Goal: Task Accomplishment & Management: Use online tool/utility

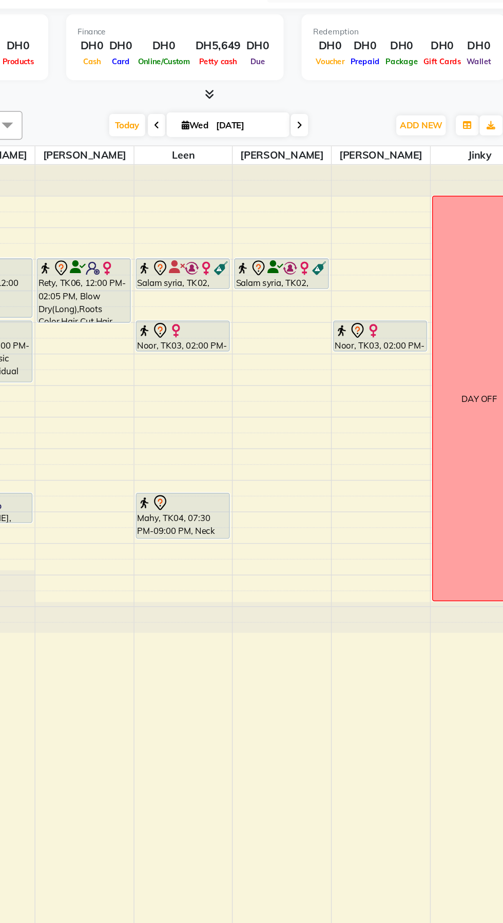
click at [225, 134] on span at bounding box center [231, 134] width 12 height 16
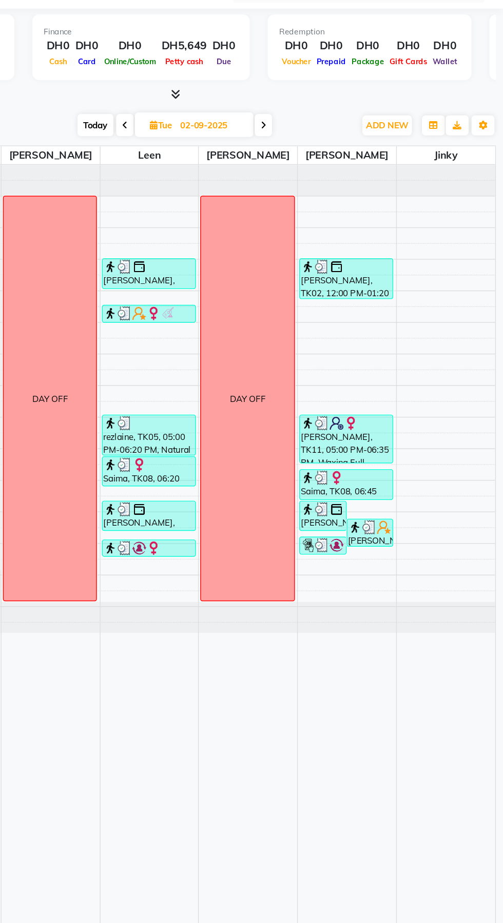
click at [325, 131] on span at bounding box center [331, 134] width 12 height 16
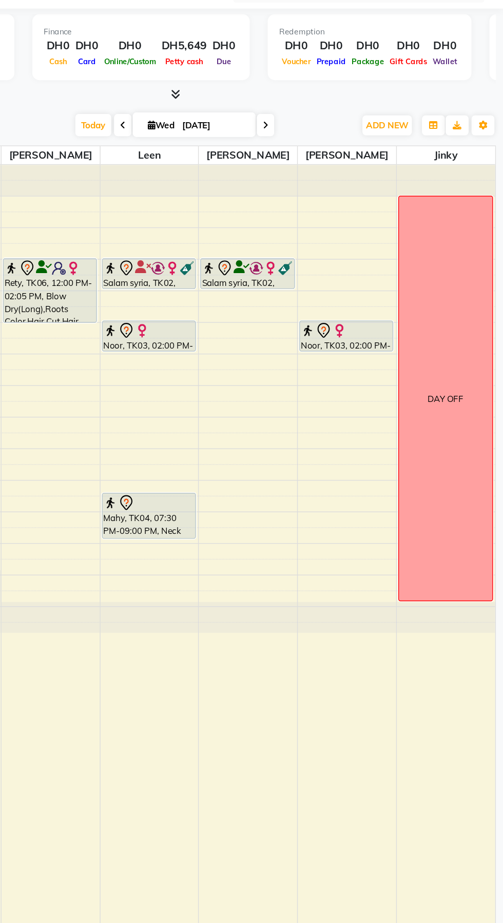
click at [331, 134] on icon at bounding box center [333, 134] width 4 height 6
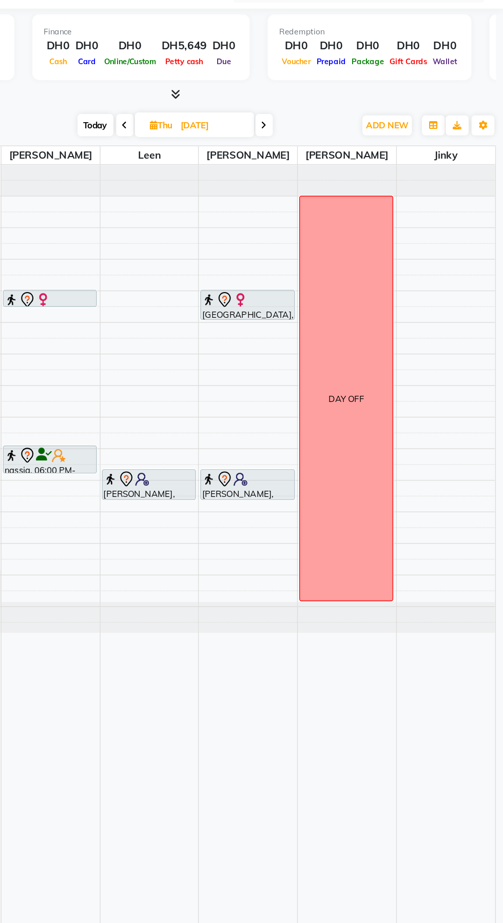
click at [330, 134] on icon at bounding box center [332, 134] width 4 height 6
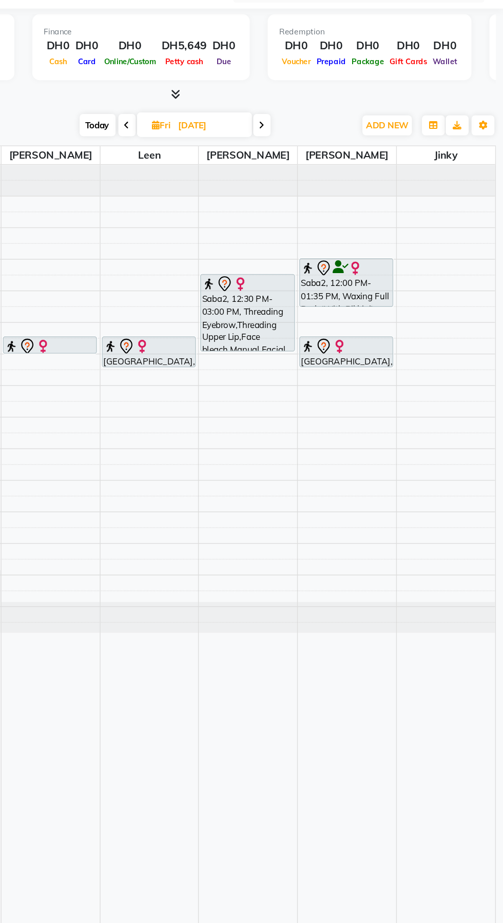
click at [333, 133] on div "[DATE] [DATE]" at bounding box center [268, 134] width 256 height 15
click at [329, 134] on icon at bounding box center [331, 134] width 4 height 6
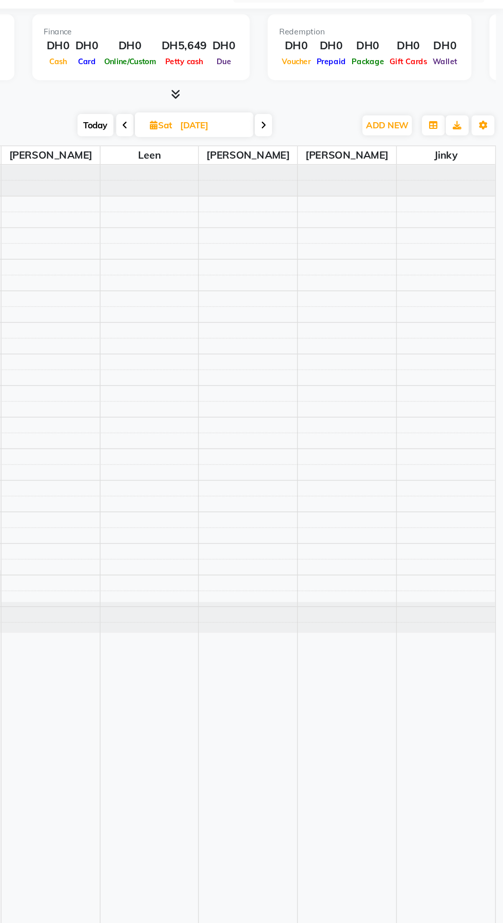
click at [330, 134] on icon at bounding box center [332, 134] width 4 height 6
type input "[DATE]"
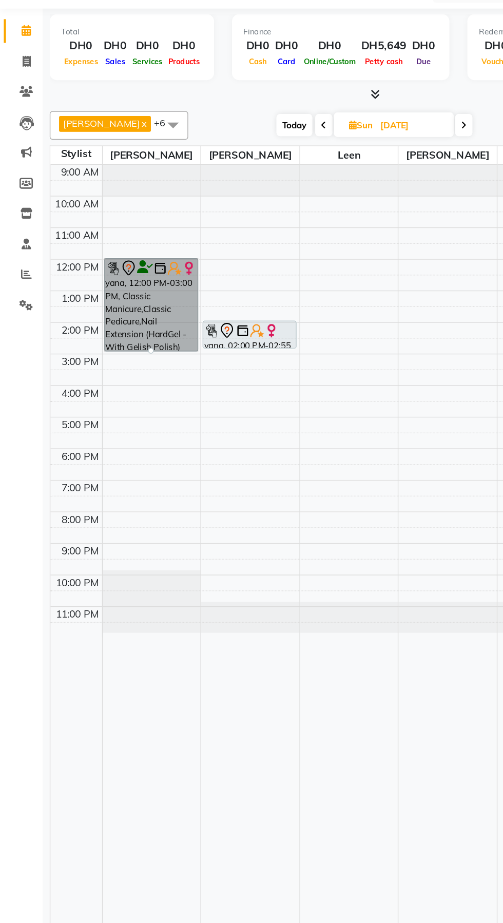
click at [109, 263] on link "yana, 12:00 PM-03:00 PM, Classic Manicure,Classic Pedicure,Nail Extension (Hard…" at bounding box center [108, 262] width 67 height 67
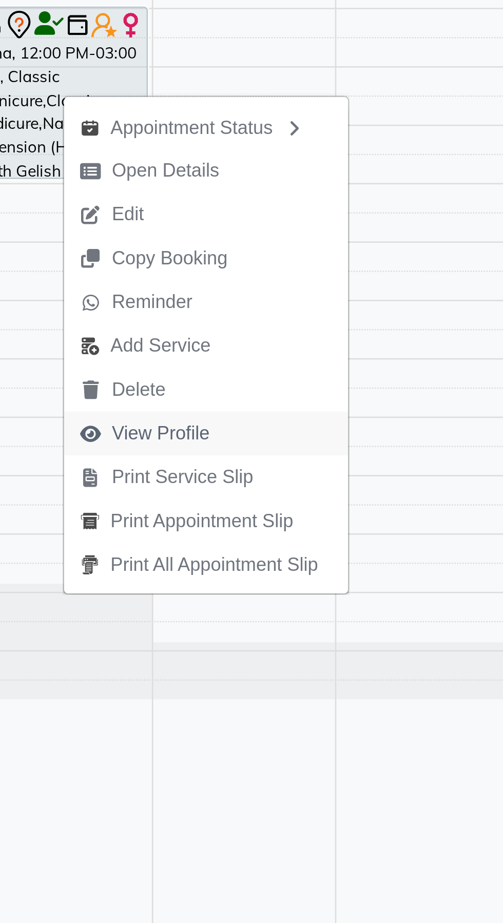
click at [157, 394] on span "View Profile" at bounding box center [147, 394] width 38 height 11
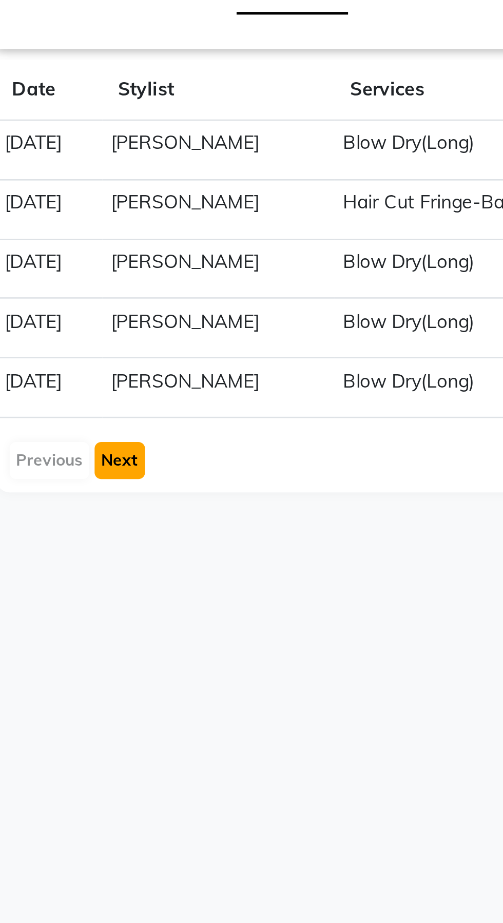
click at [227, 360] on button "Next" at bounding box center [226, 359] width 20 height 14
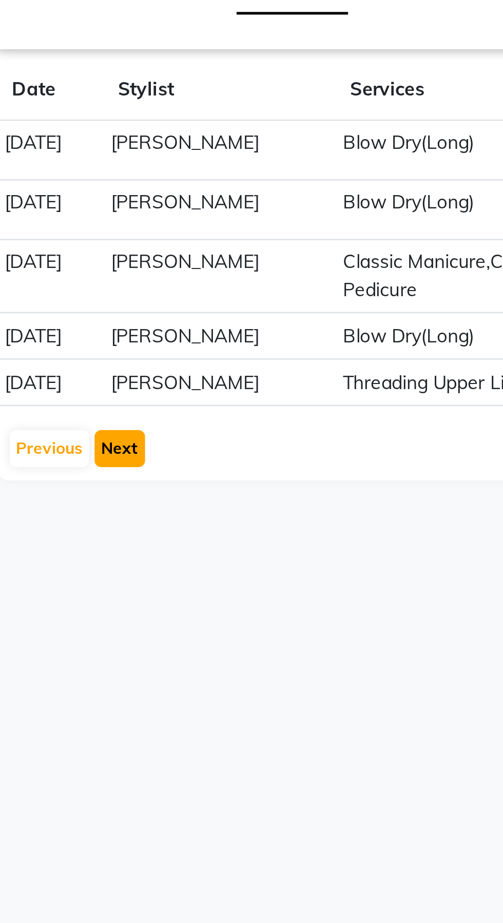
click at [228, 352] on button "Next" at bounding box center [226, 354] width 20 height 14
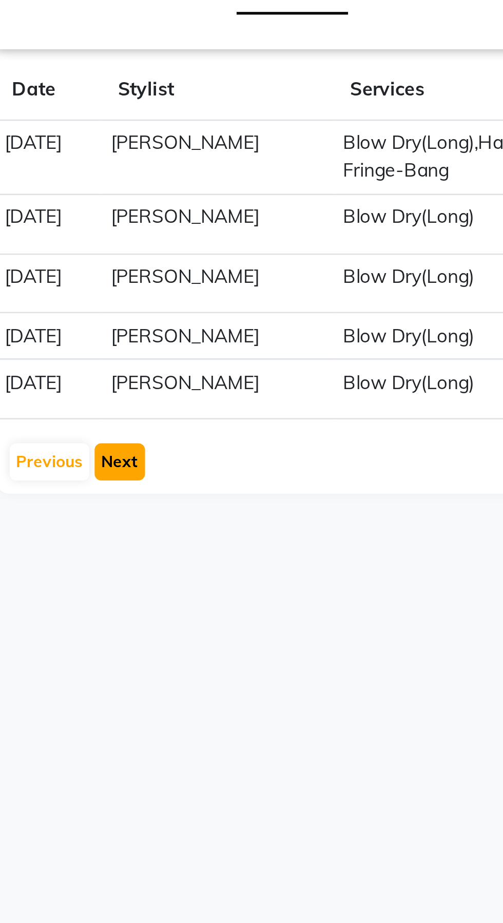
click at [230, 352] on button "Next" at bounding box center [226, 359] width 20 height 14
click at [231, 352] on button "Next" at bounding box center [226, 359] width 20 height 14
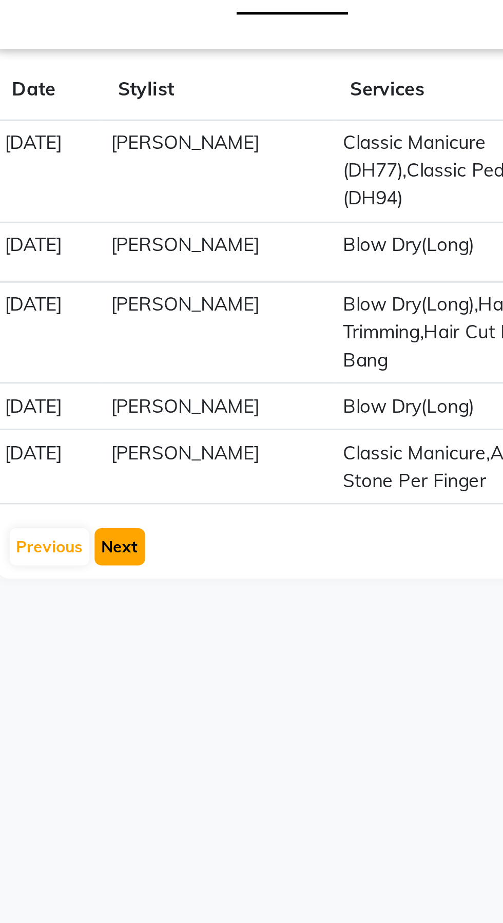
click at [232, 385] on button "Next" at bounding box center [226, 392] width 20 height 14
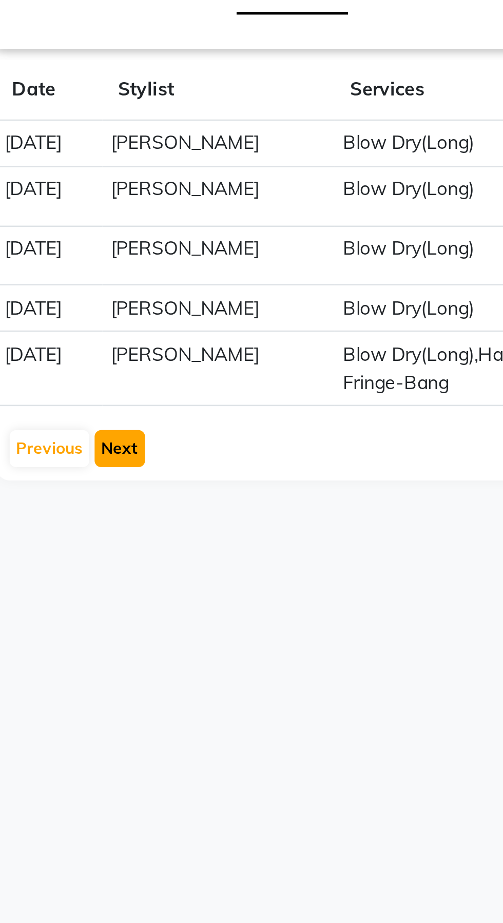
click at [231, 353] on button "Next" at bounding box center [226, 354] width 20 height 14
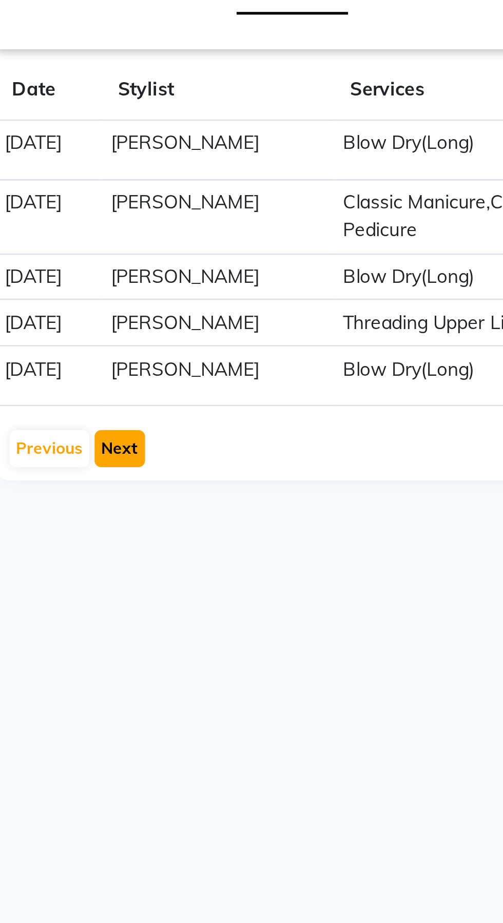
click at [227, 352] on button "Next" at bounding box center [226, 354] width 20 height 14
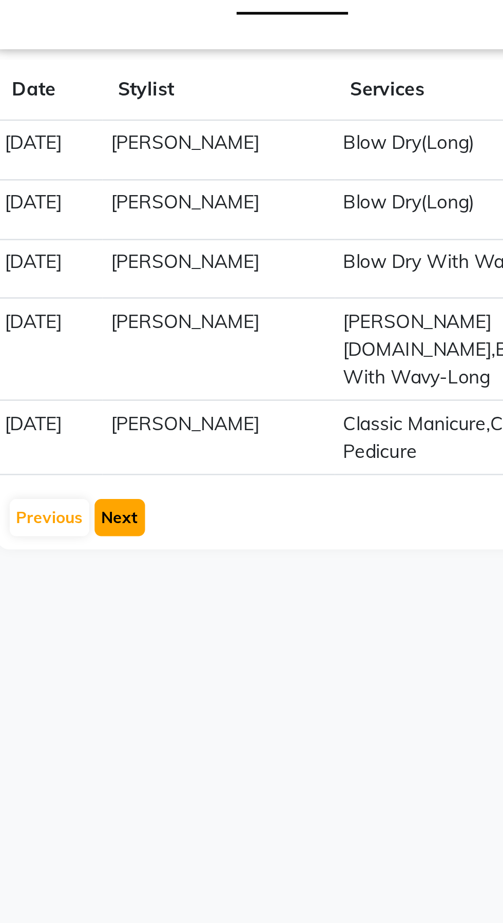
click at [233, 374] on button "Next" at bounding box center [226, 381] width 20 height 14
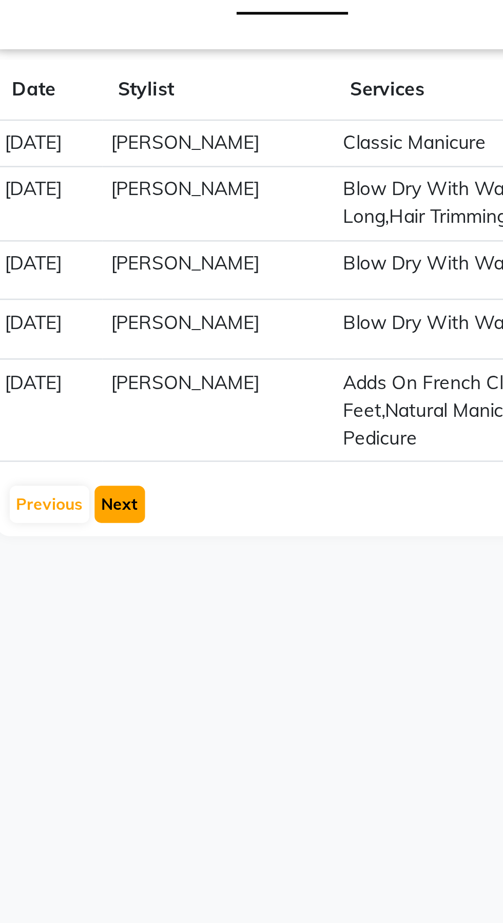
click at [228, 375] on button "Next" at bounding box center [226, 376] width 20 height 14
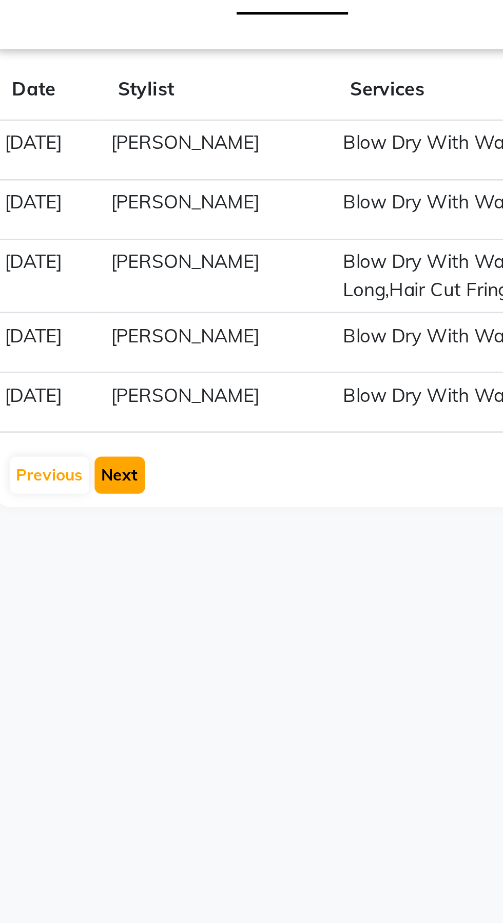
click at [232, 366] on button "Next" at bounding box center [226, 364] width 20 height 14
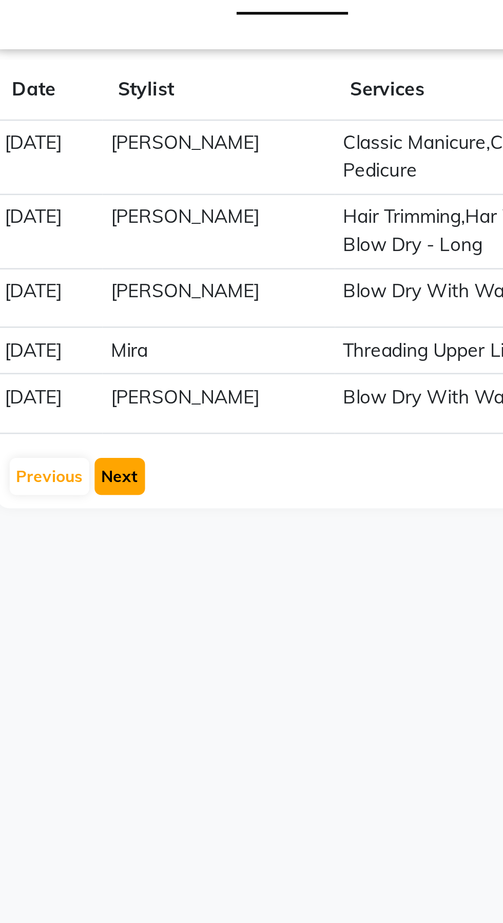
click at [232, 366] on button "Next" at bounding box center [226, 365] width 20 height 14
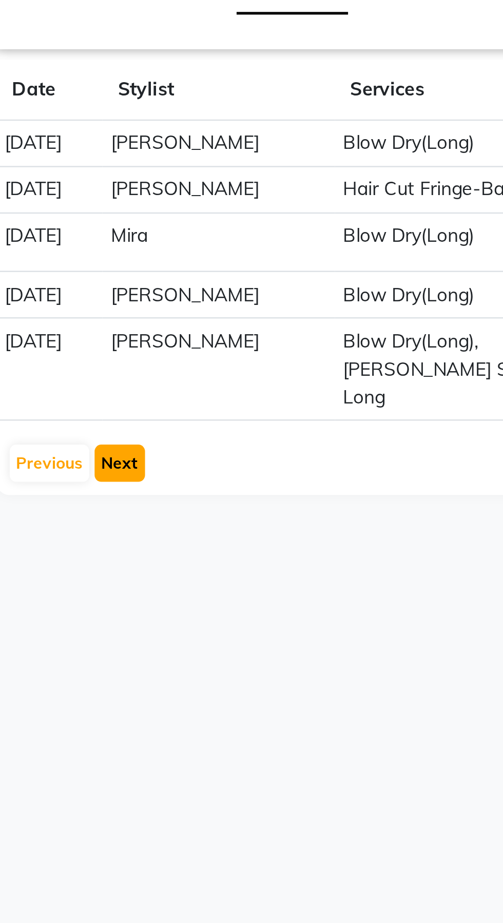
click at [226, 355] on button "Next" at bounding box center [226, 360] width 20 height 14
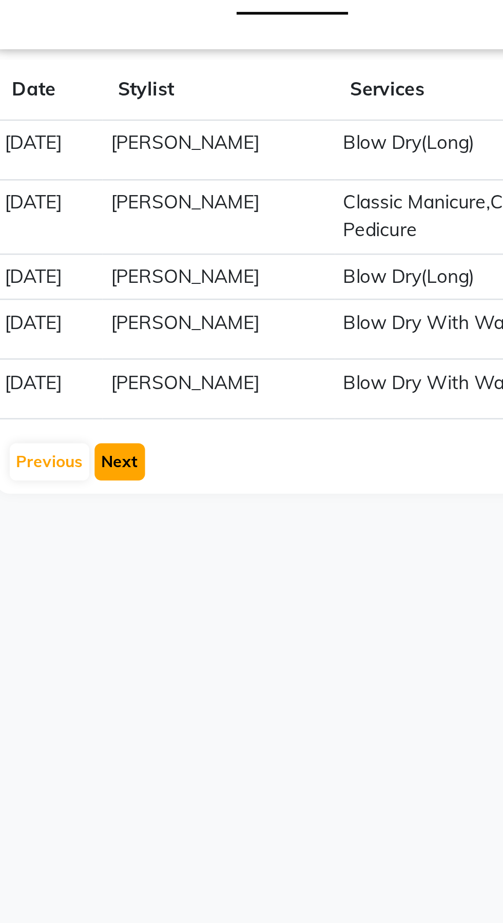
click at [232, 358] on button "Next" at bounding box center [226, 359] width 20 height 14
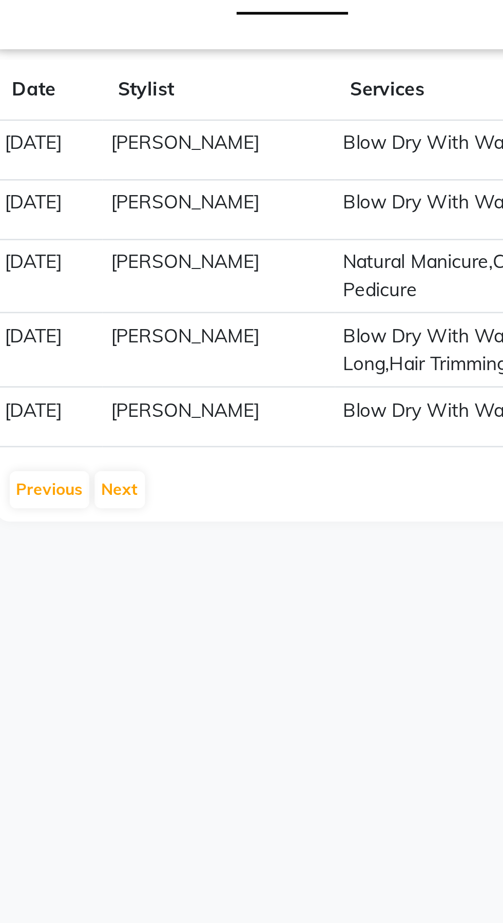
click at [232, 355] on app-client-history "Date Stylist Services [DATE] [PERSON_NAME] Dry With Wavy-Long View Invoice [DAT…" at bounding box center [338, 291] width 320 height 175
click at [226, 365] on button "Next" at bounding box center [226, 370] width 20 height 14
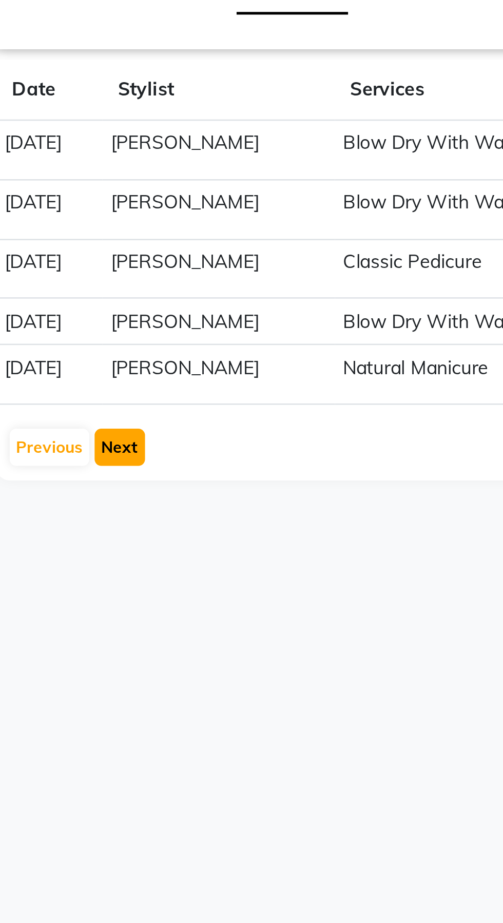
click at [228, 347] on button "Next" at bounding box center [226, 354] width 20 height 14
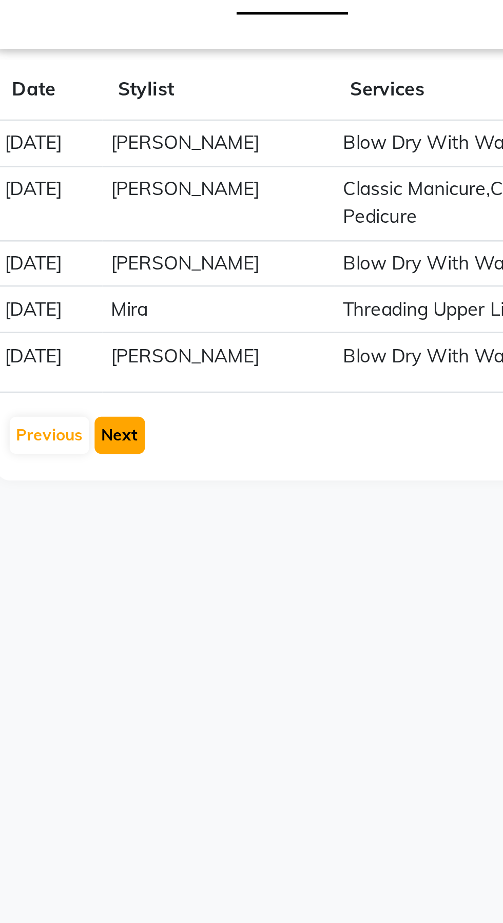
click at [228, 353] on button "Next" at bounding box center [226, 349] width 20 height 14
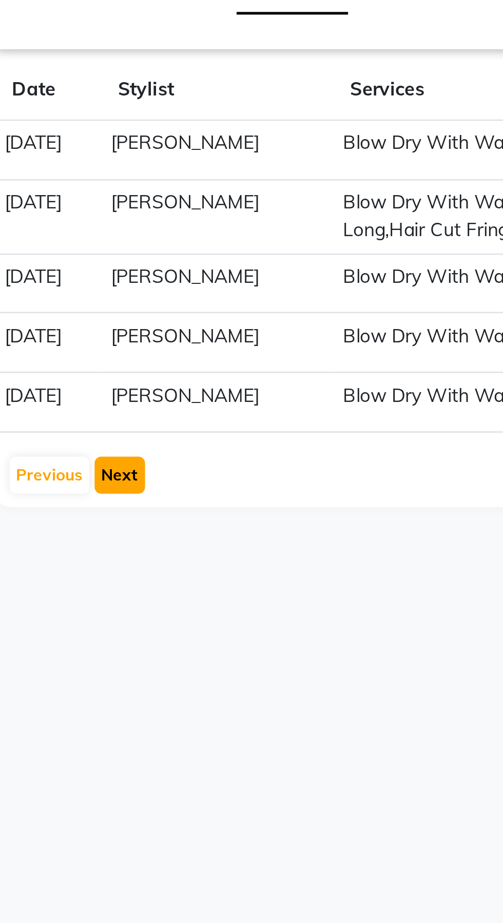
click at [228, 357] on button "Next" at bounding box center [226, 364] width 20 height 14
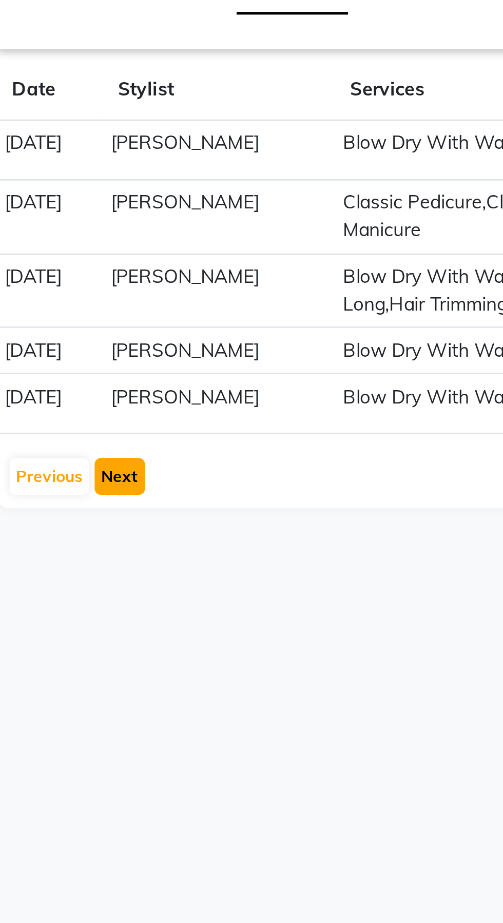
click at [229, 362] on button "Next" at bounding box center [226, 365] width 20 height 14
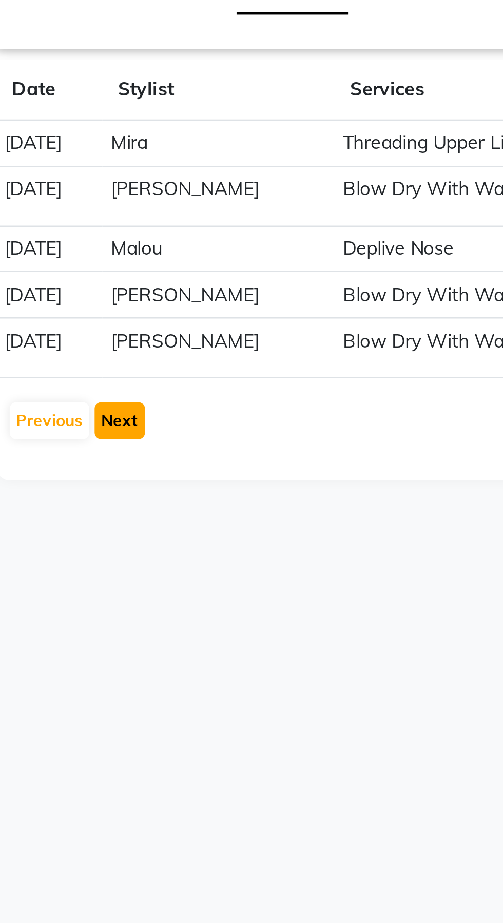
click at [230, 348] on button "Next" at bounding box center [226, 343] width 20 height 14
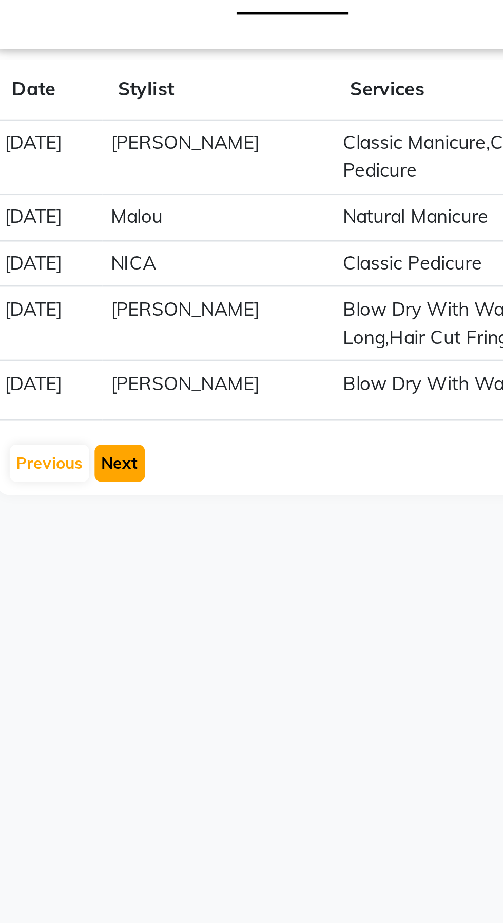
click at [230, 361] on button "Next" at bounding box center [226, 360] width 20 height 14
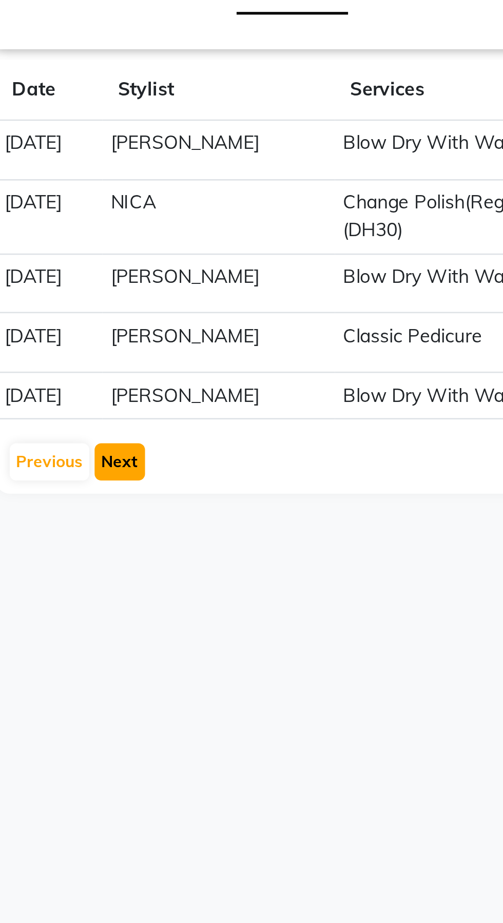
click at [232, 356] on button "Next" at bounding box center [226, 359] width 20 height 14
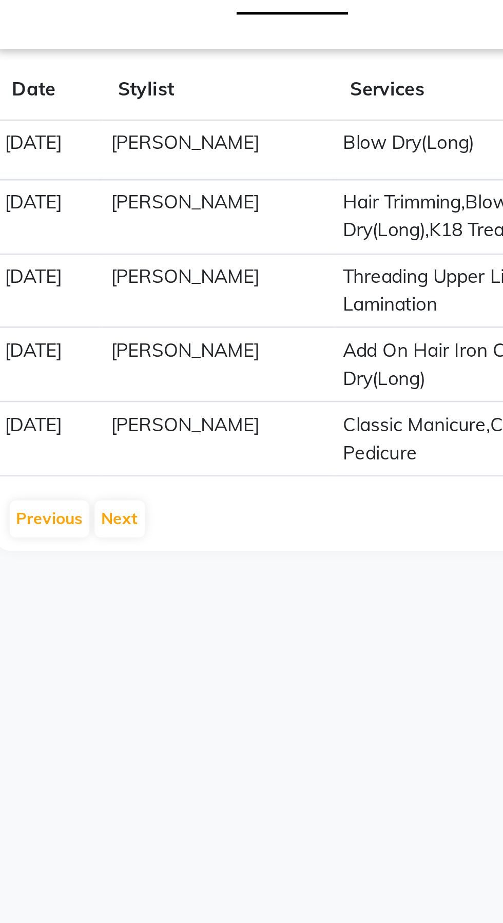
click at [219, 354] on td "[DATE]" at bounding box center [198, 350] width 41 height 29
click at [232, 378] on button "Next" at bounding box center [226, 381] width 20 height 14
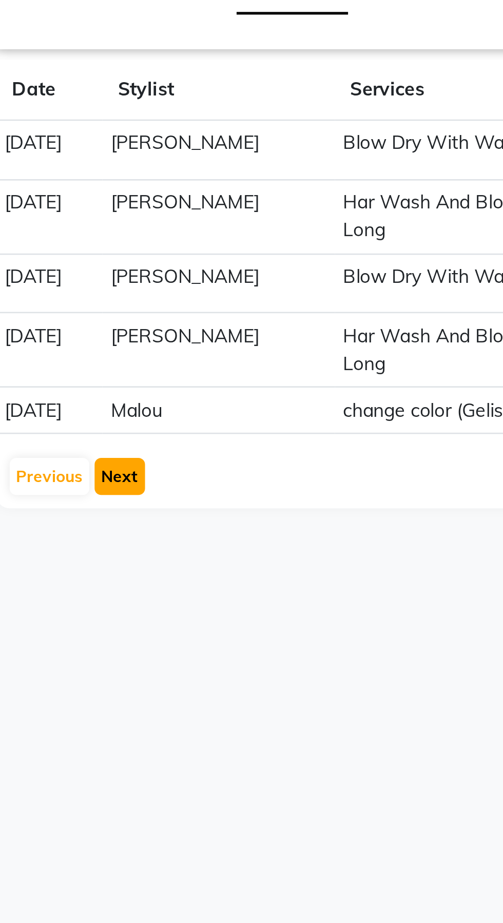
click at [225, 358] on button "Next" at bounding box center [226, 365] width 20 height 14
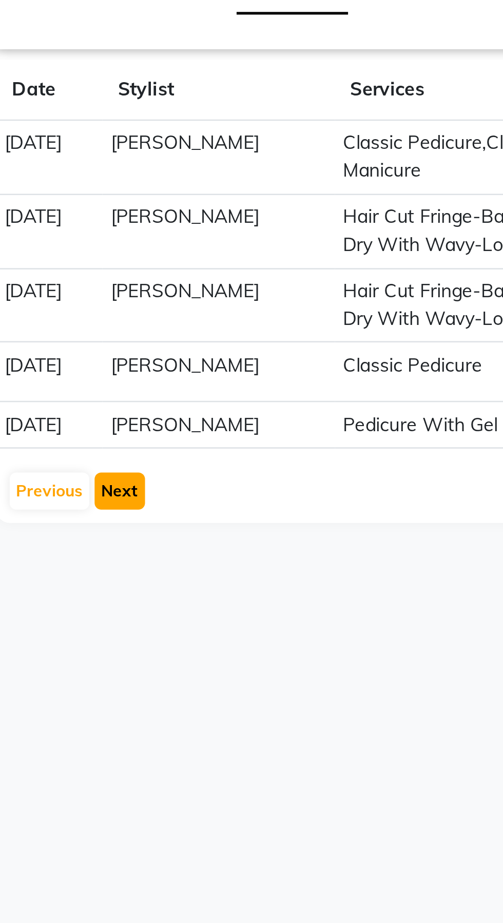
click at [230, 365] on button "Next" at bounding box center [226, 370] width 20 height 14
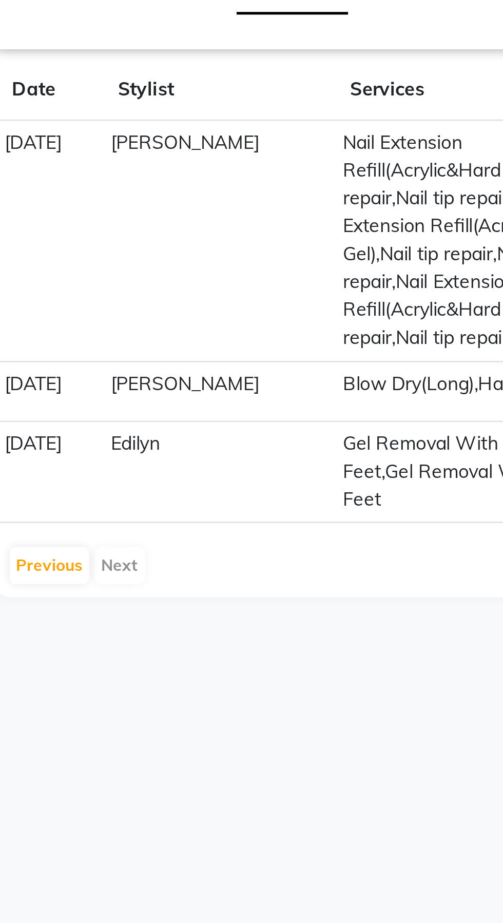
click at [229, 391] on div "Previous Next" at bounding box center [209, 399] width 54 height 16
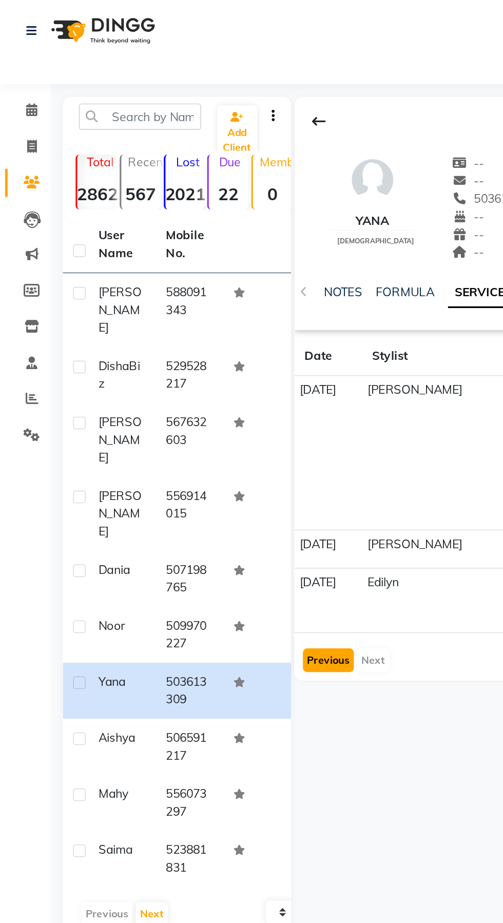
click at [194, 392] on button "Previous" at bounding box center [198, 399] width 31 height 14
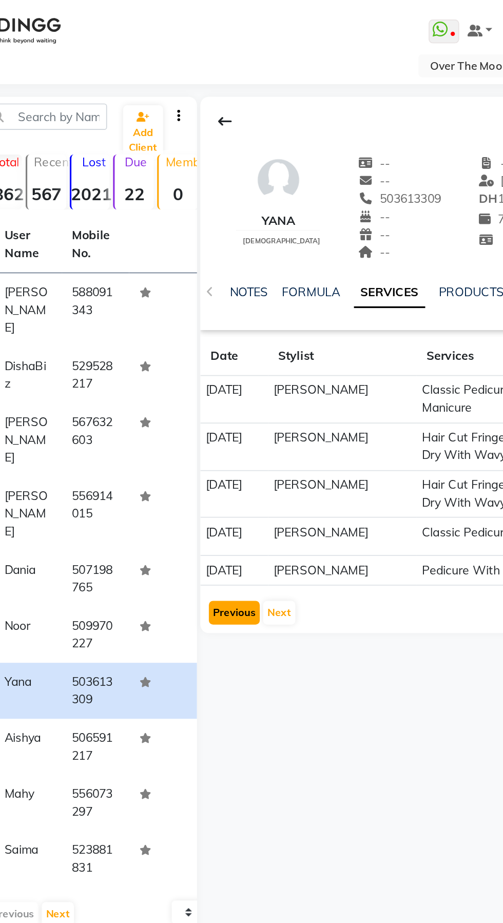
click at [198, 370] on button "Previous" at bounding box center [198, 370] width 31 height 14
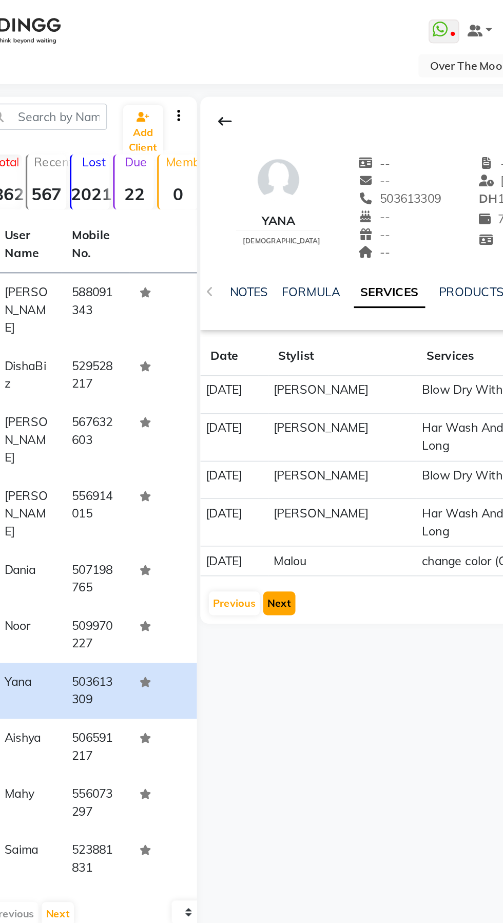
click at [229, 358] on button "Next" at bounding box center [226, 365] width 20 height 14
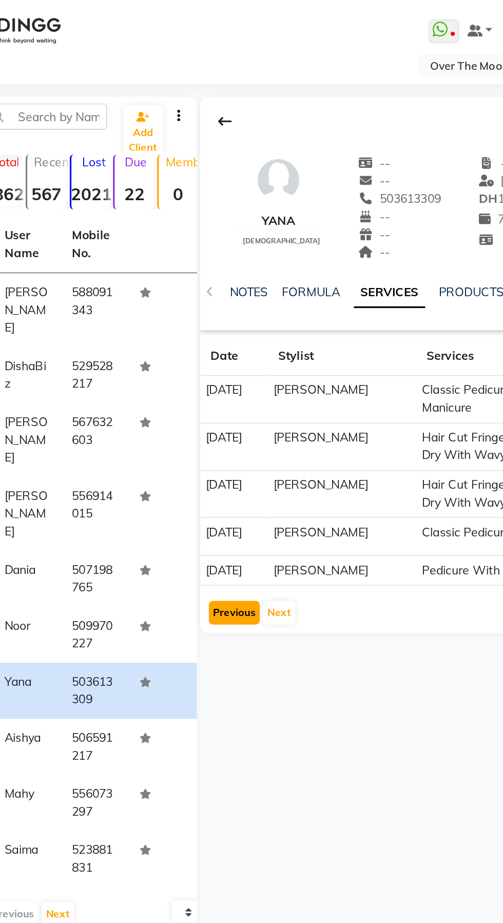
click at [194, 373] on button "Previous" at bounding box center [198, 370] width 31 height 14
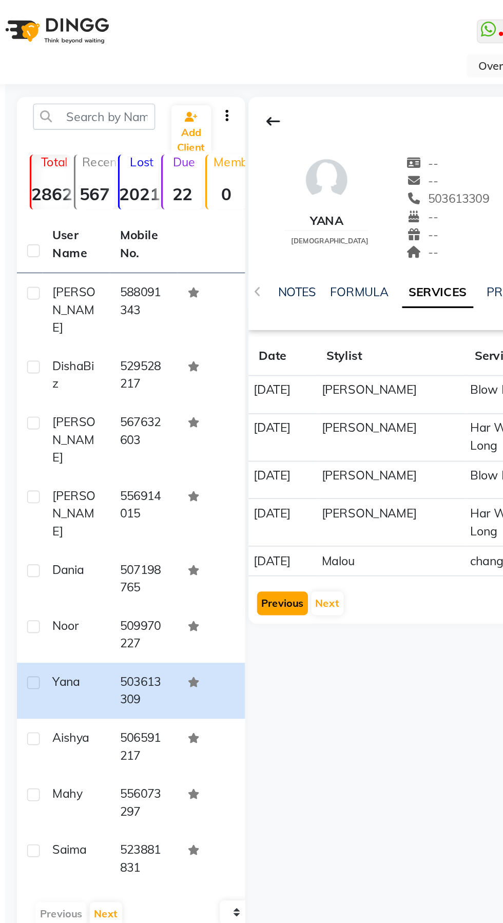
click at [210, 358] on button "Previous" at bounding box center [198, 365] width 31 height 14
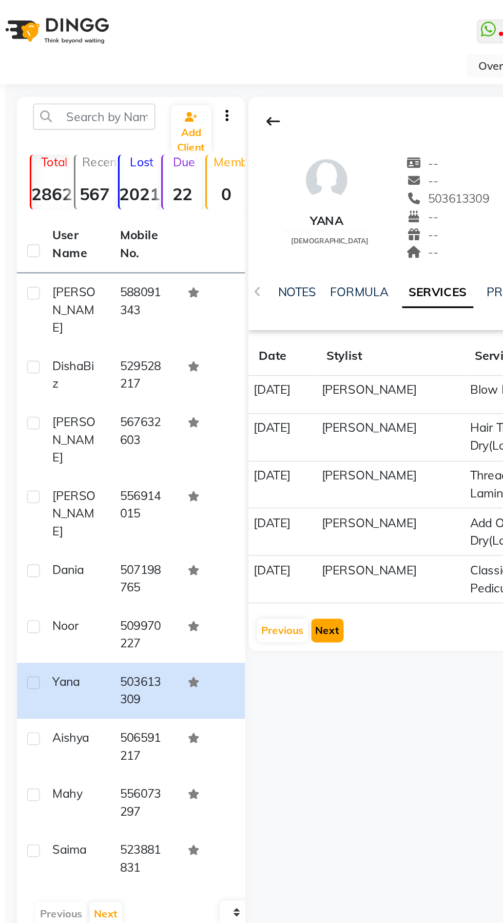
click at [233, 385] on button "Next" at bounding box center [226, 381] width 20 height 14
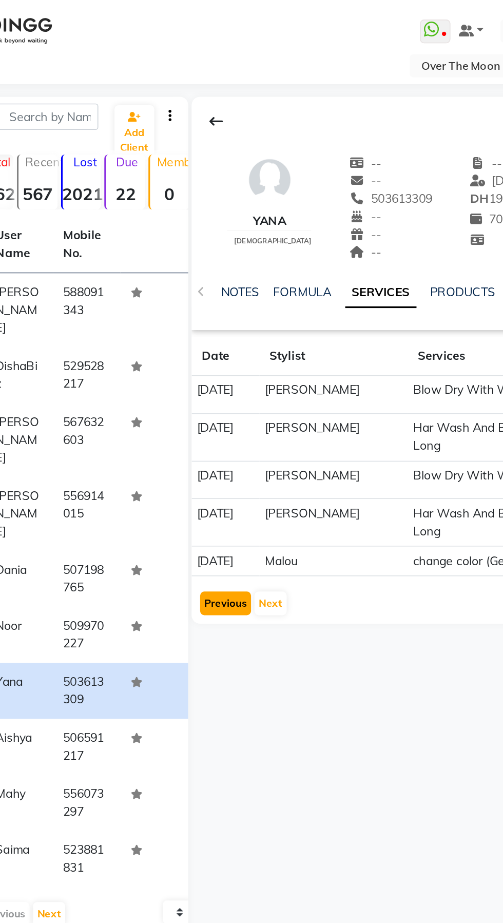
click at [207, 358] on button "Previous" at bounding box center [198, 365] width 31 height 14
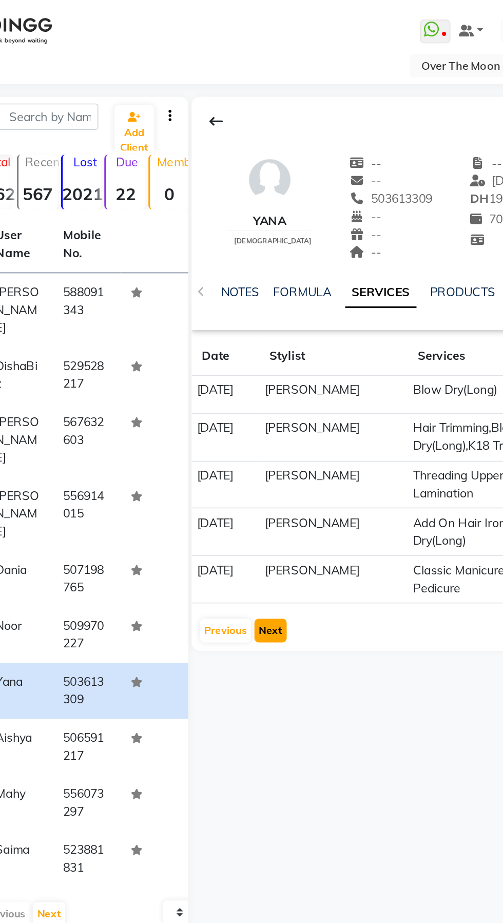
click at [229, 381] on button "Next" at bounding box center [226, 381] width 20 height 14
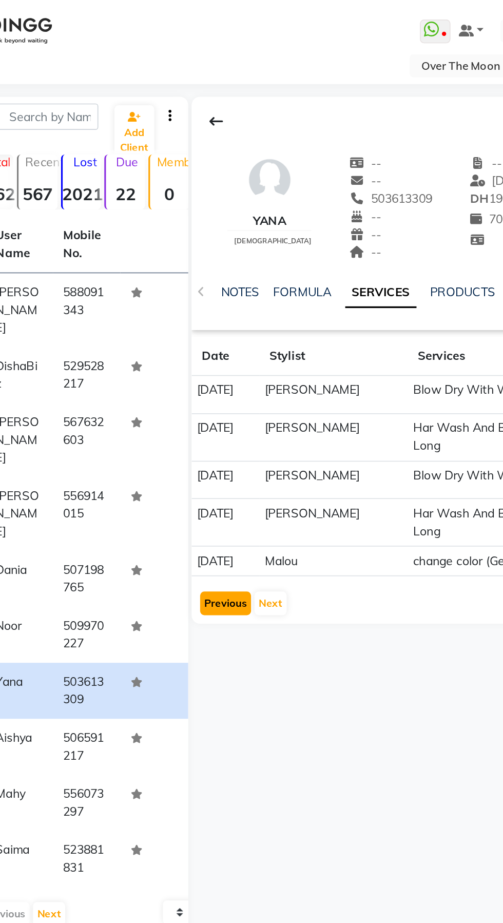
click at [196, 358] on button "Previous" at bounding box center [198, 365] width 31 height 14
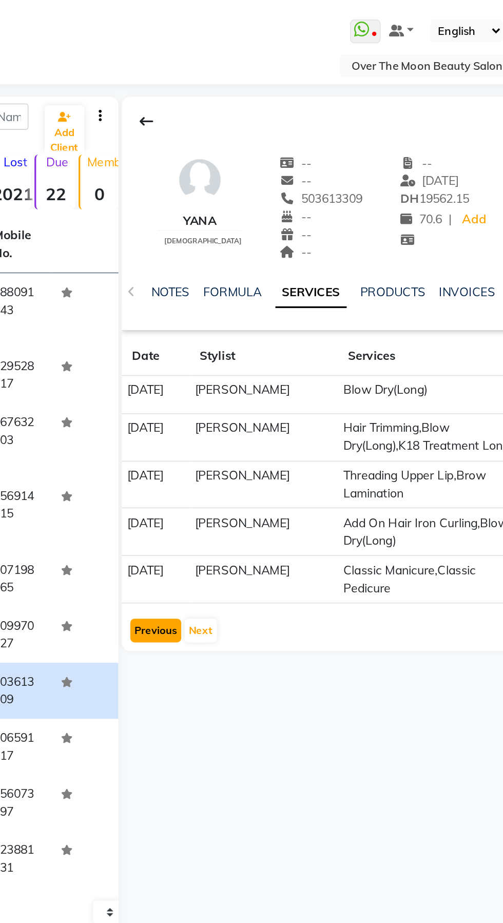
click at [200, 382] on button "Previous" at bounding box center [198, 381] width 31 height 14
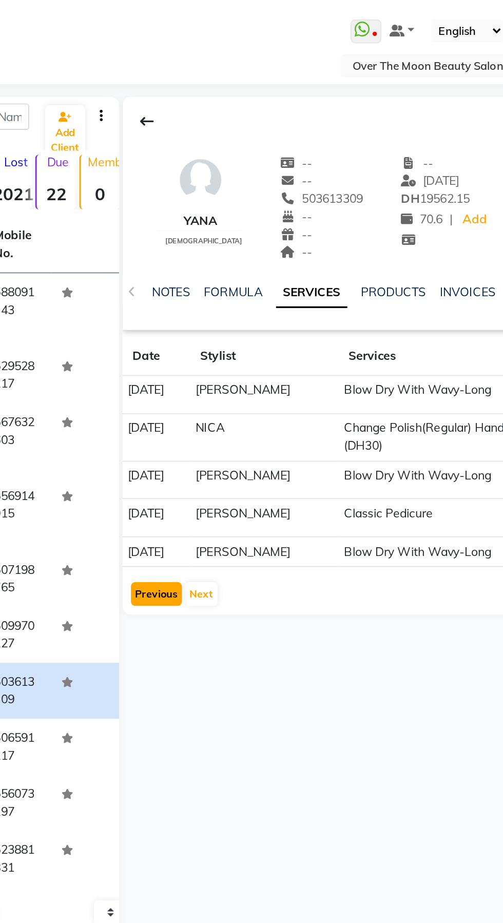
click at [191, 358] on button "Previous" at bounding box center [198, 359] width 31 height 14
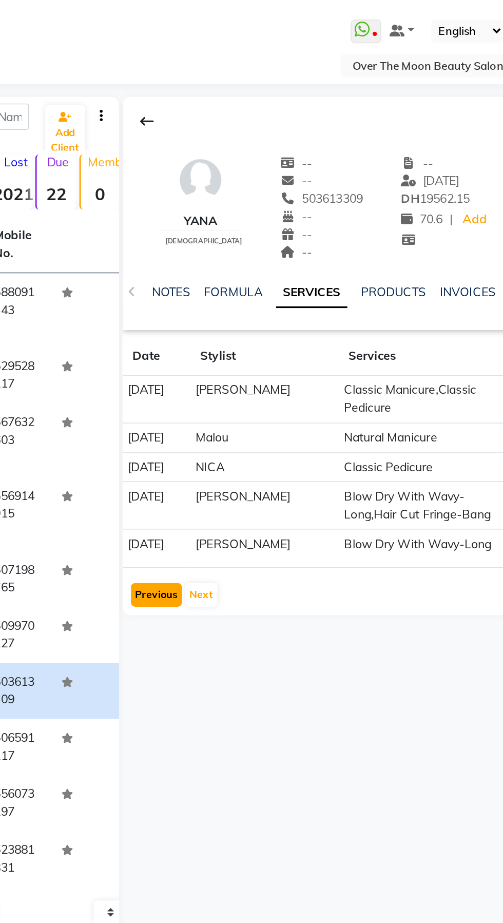
click at [203, 354] on button "Previous" at bounding box center [198, 360] width 31 height 14
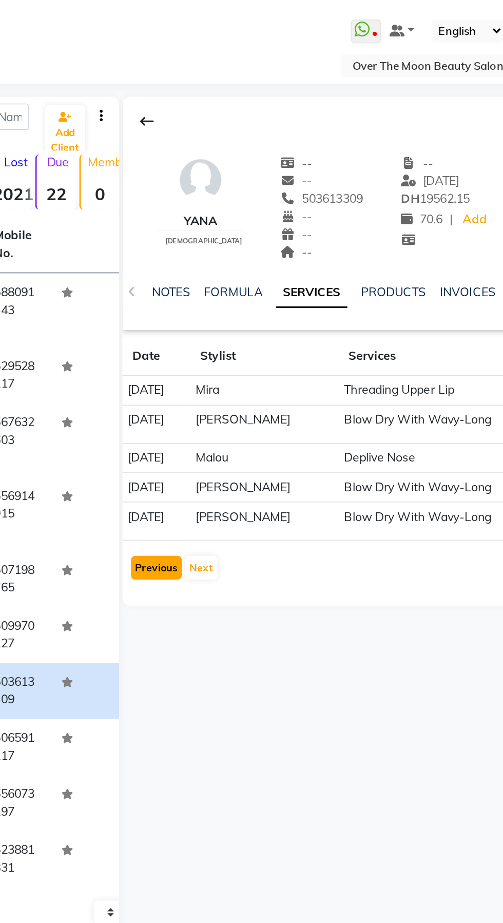
click at [199, 342] on button "Previous" at bounding box center [198, 343] width 31 height 14
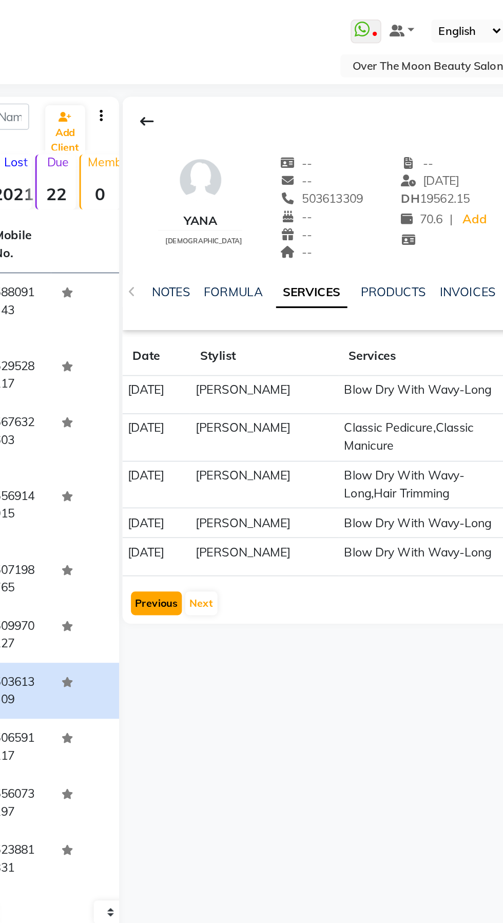
click at [198, 360] on button "Previous" at bounding box center [198, 365] width 31 height 14
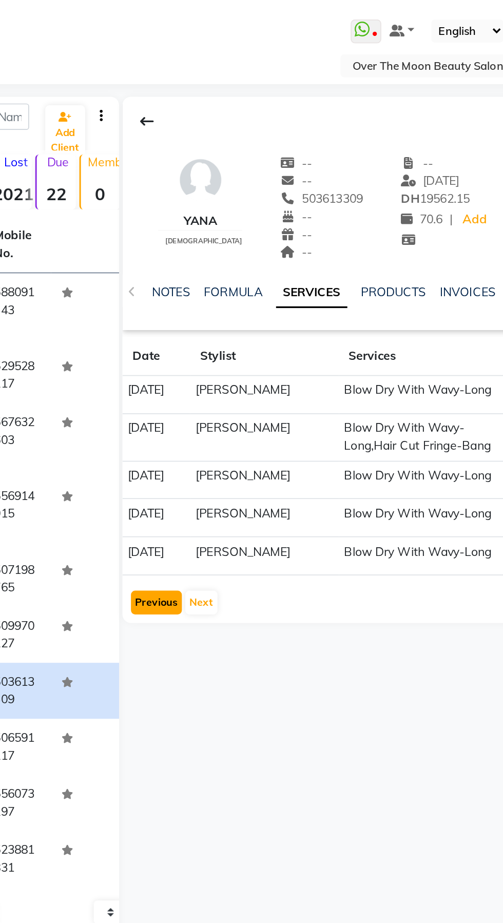
click at [197, 362] on button "Previous" at bounding box center [198, 364] width 31 height 14
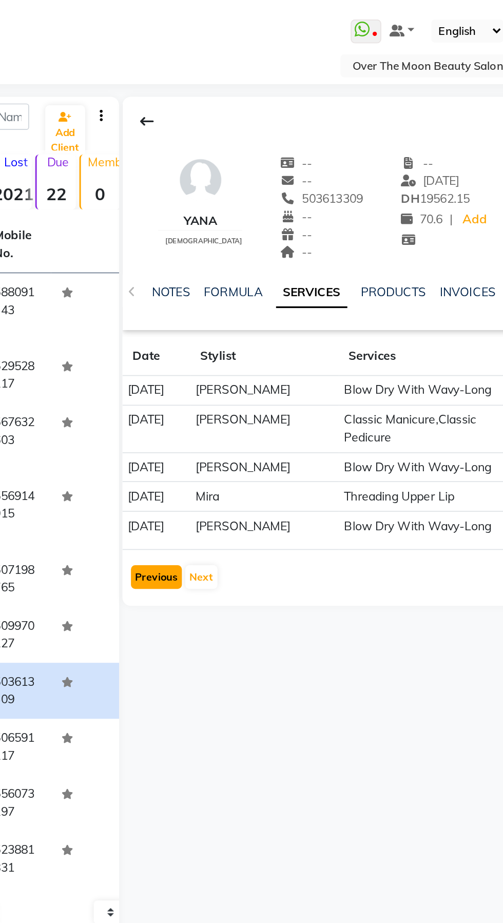
click at [202, 351] on button "Previous" at bounding box center [198, 349] width 31 height 14
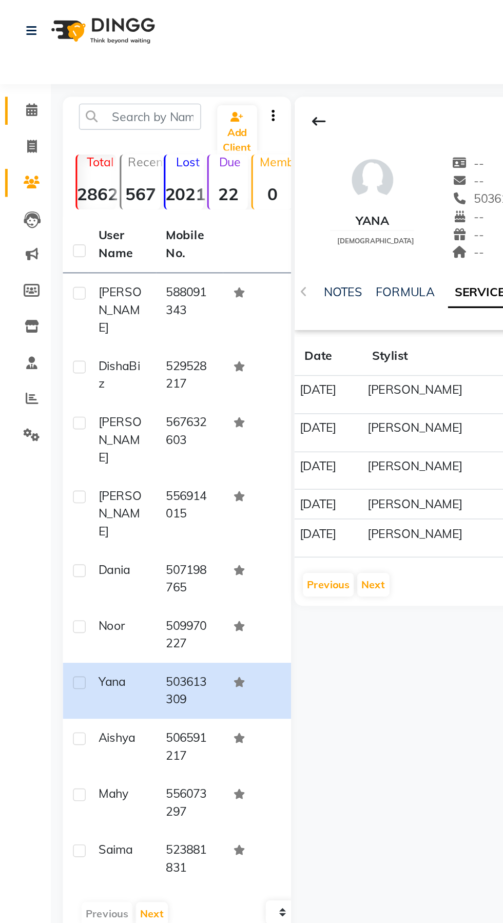
click at [20, 68] on icon at bounding box center [19, 67] width 7 height 8
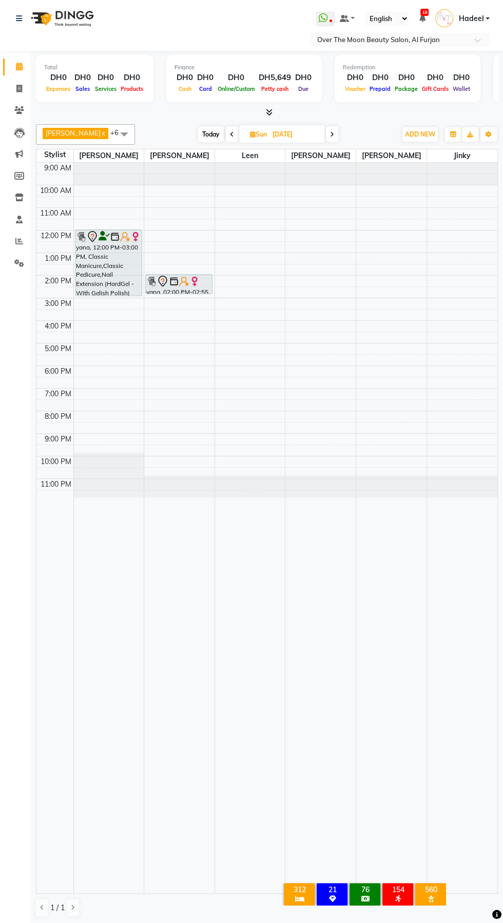
click at [201, 132] on span "Today" at bounding box center [211, 134] width 26 height 16
type input "[DATE]"
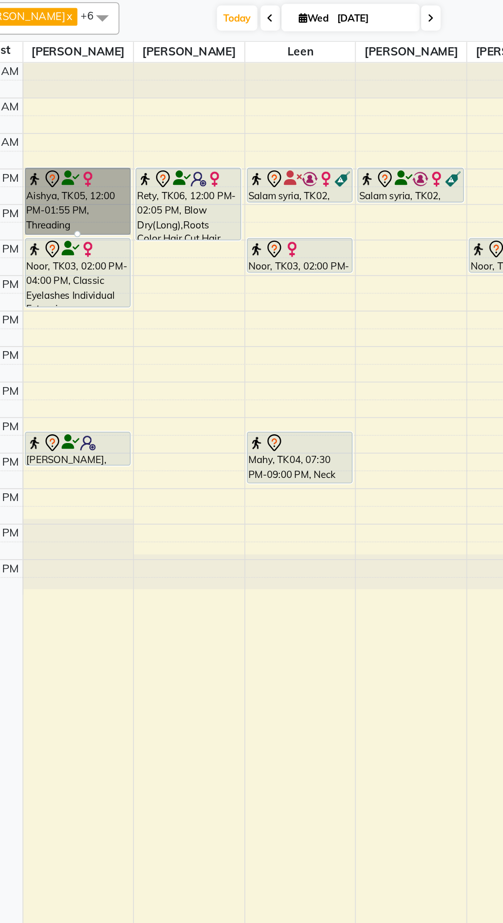
click at [113, 258] on link "Aishya, TK05, 12:00 PM-01:55 PM, Threading Eyebrow,Threading Upper Lip,Roots Co…" at bounding box center [108, 250] width 67 height 43
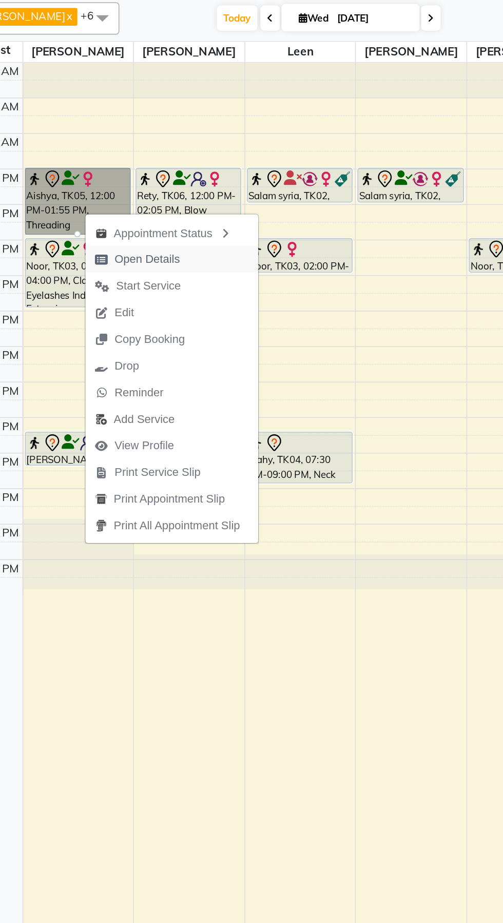
click at [144, 290] on span "Open Details" at bounding box center [153, 287] width 42 height 11
select select "7"
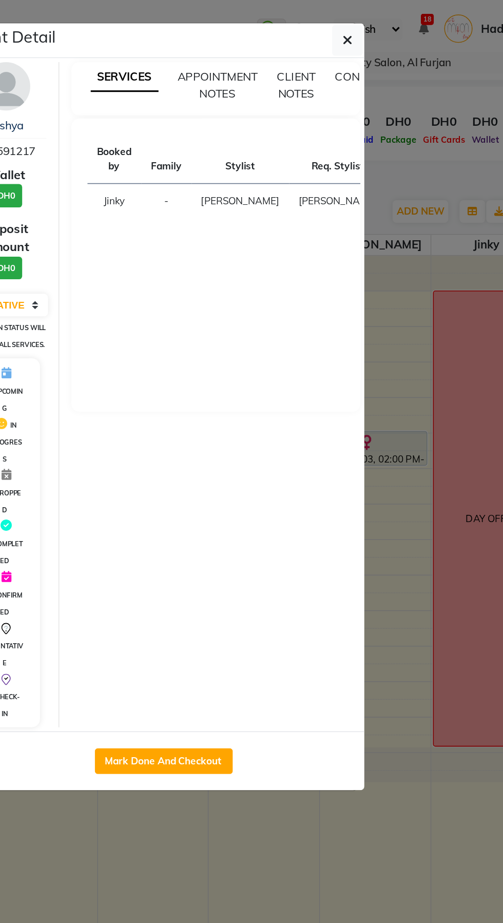
click at [296, 554] on ngb-modal-window "Client Detail Aishya 506591217 Wallet DH0 Deposit Amount DH0 Select IN SERVICE …" at bounding box center [251, 461] width 503 height 923
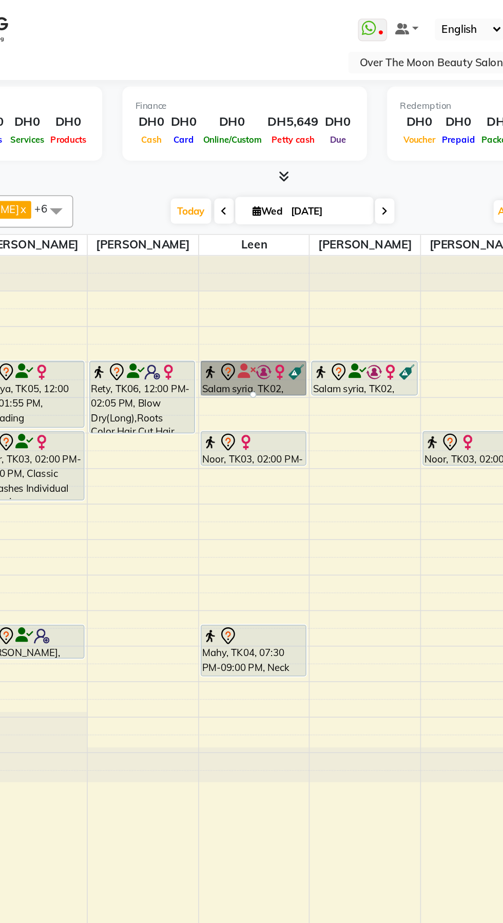
click at [254, 237] on link "Salam syria, TK02, 12:00 PM-01:00 PM, Pedicure With Gel Polish" at bounding box center [249, 240] width 67 height 22
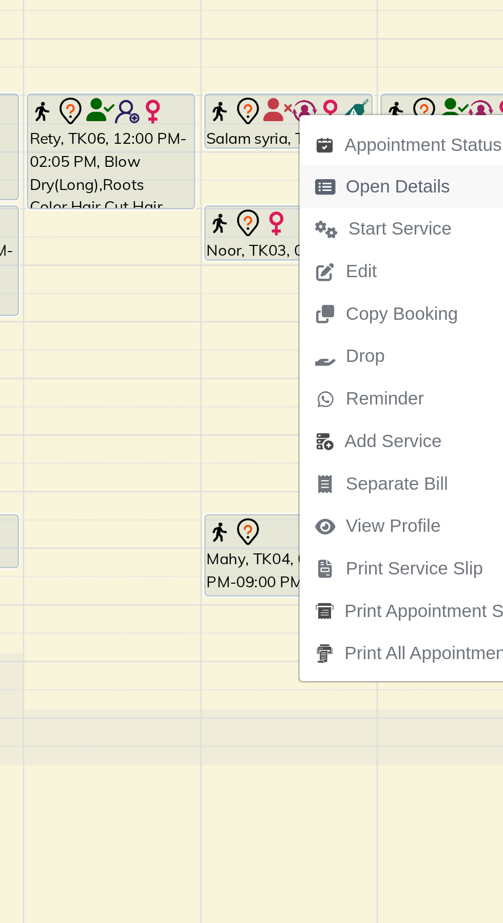
click at [291, 271] on span "Open Details" at bounding box center [294, 266] width 42 height 11
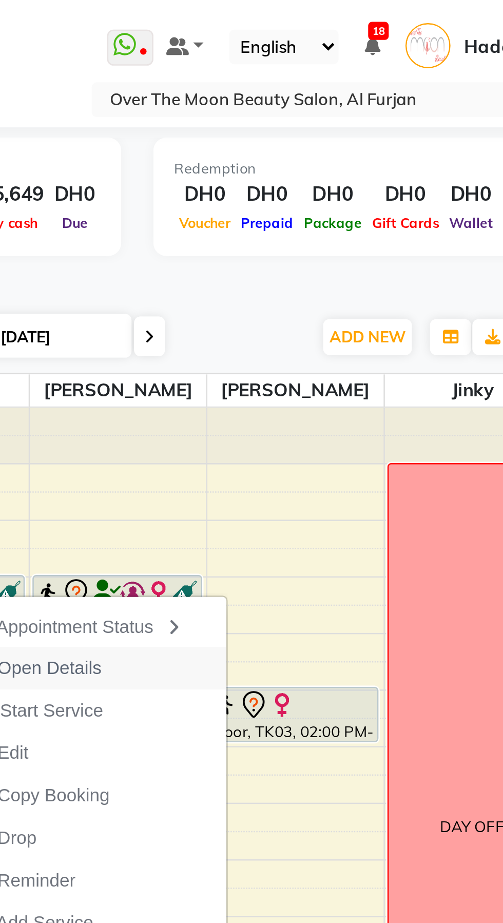
select select "7"
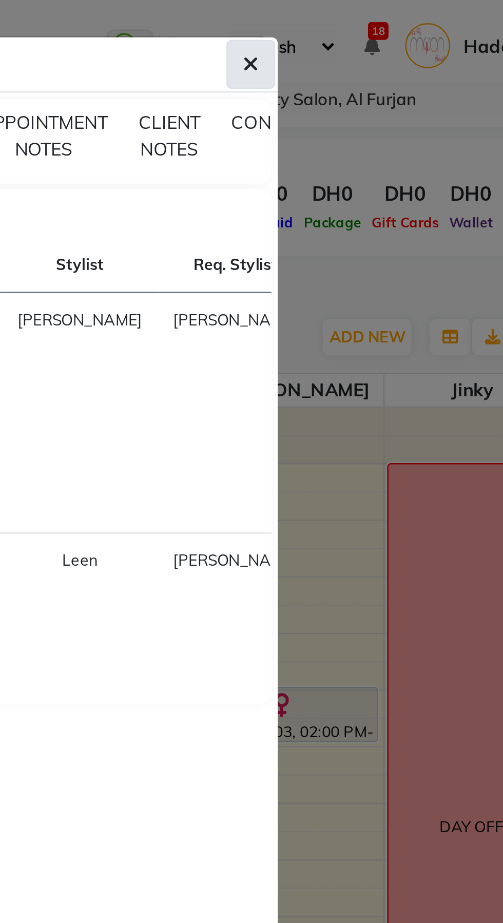
click at [379, 25] on button "button" at bounding box center [374, 26] width 20 height 20
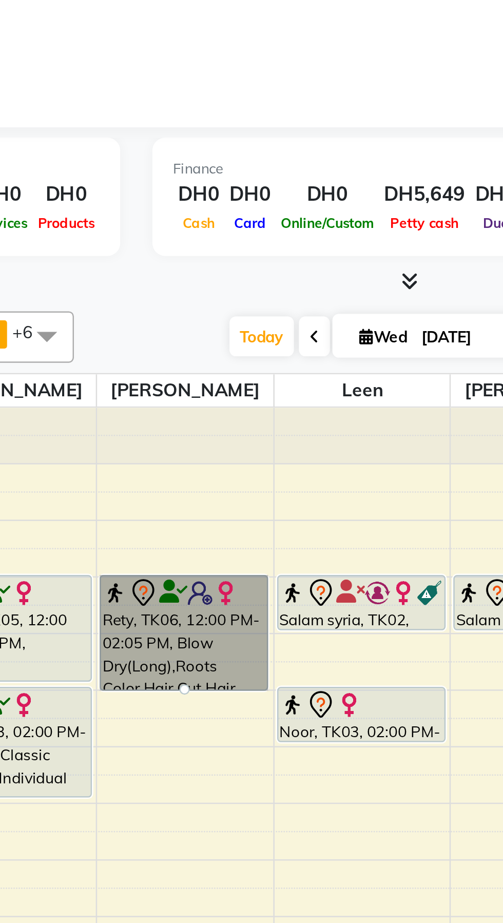
click at [185, 257] on link "Rety, TK06, 12:00 PM-02:05 PM, Blow Dry(Long),Roots Color,Hair Cut,Hair Collage…" at bounding box center [178, 252] width 67 height 46
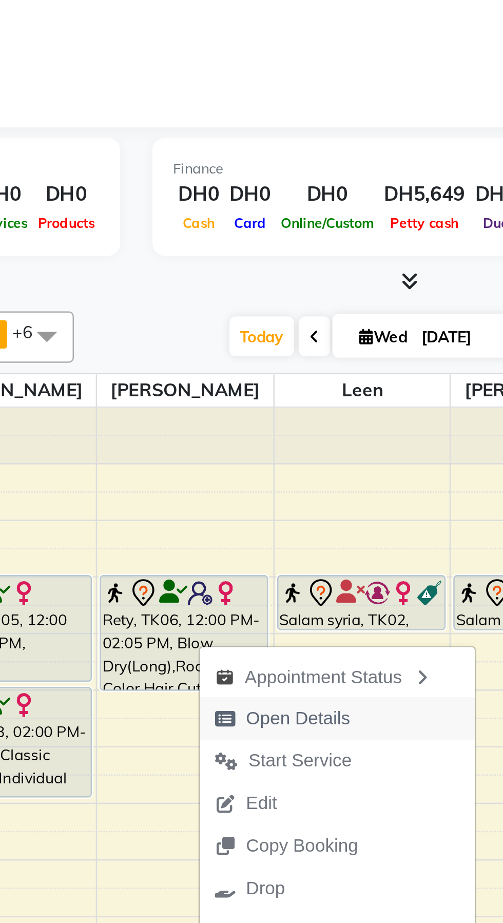
click at [234, 286] on span "Open Details" at bounding box center [225, 286] width 42 height 11
select select "7"
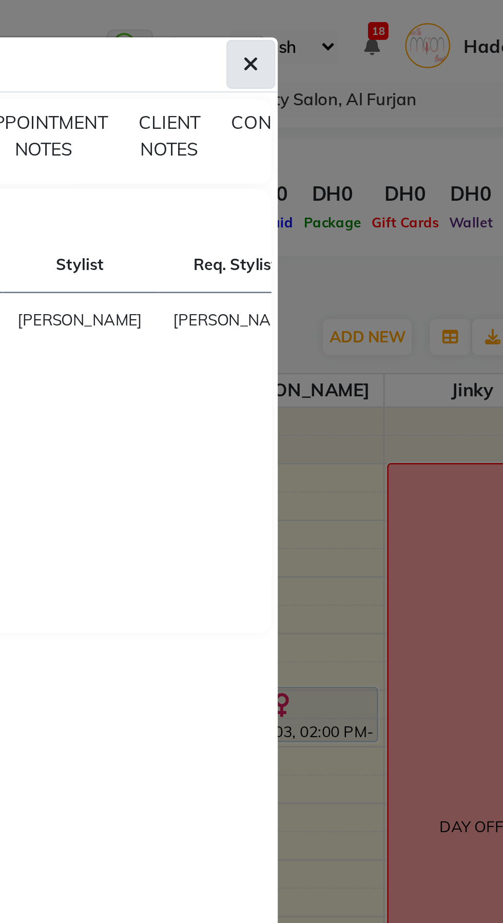
click at [371, 28] on icon "button" at bounding box center [374, 26] width 6 height 8
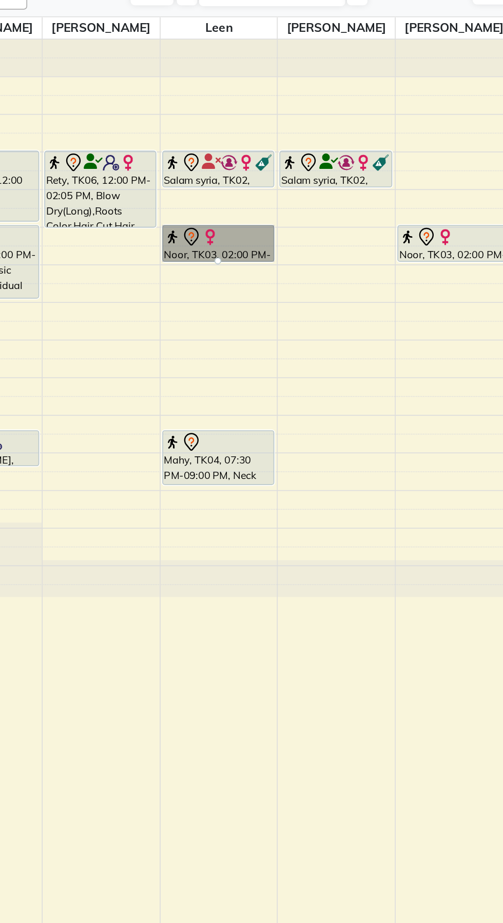
click at [247, 294] on div at bounding box center [249, 296] width 4 height 4
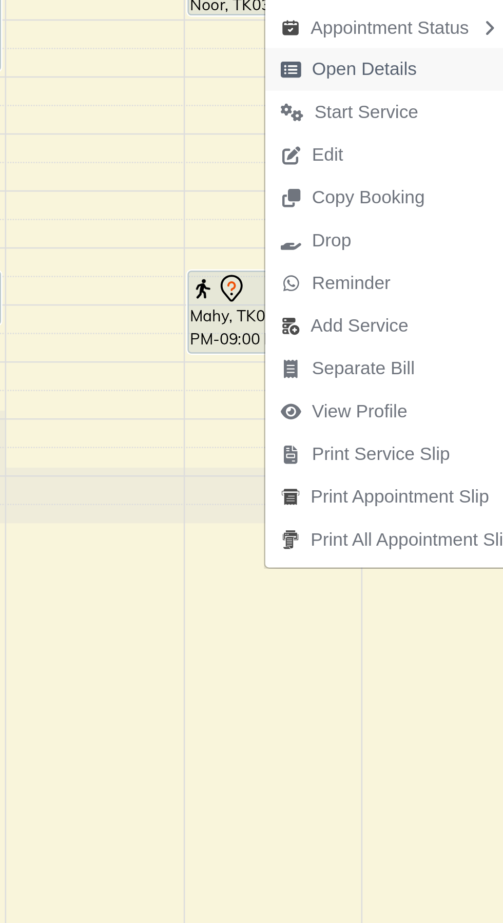
click at [284, 318] on span "Open Details" at bounding box center [286, 317] width 42 height 11
select select "7"
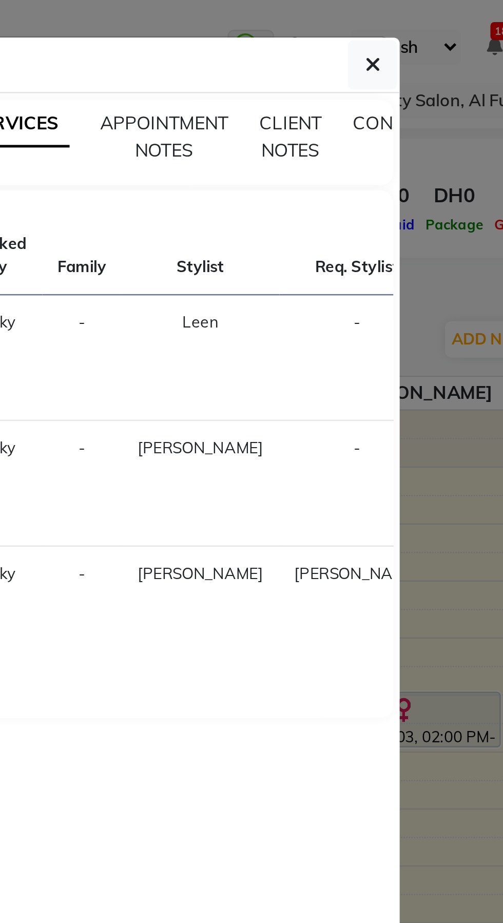
click at [403, 117] on ngb-modal-window "Client Detail Noor 509970227 Wallet DH0 Deposit Amount DH0 Select IN SERVICE CO…" at bounding box center [251, 461] width 503 height 923
